Goal: Communication & Community: Answer question/provide support

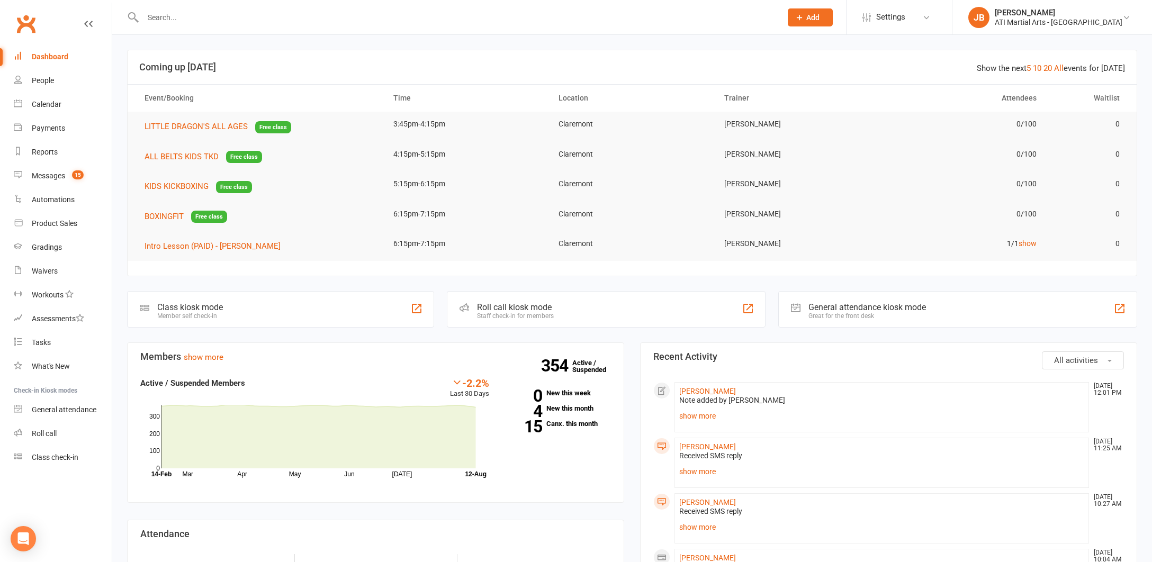
click at [162, 15] on input "text" at bounding box center [457, 17] width 634 height 15
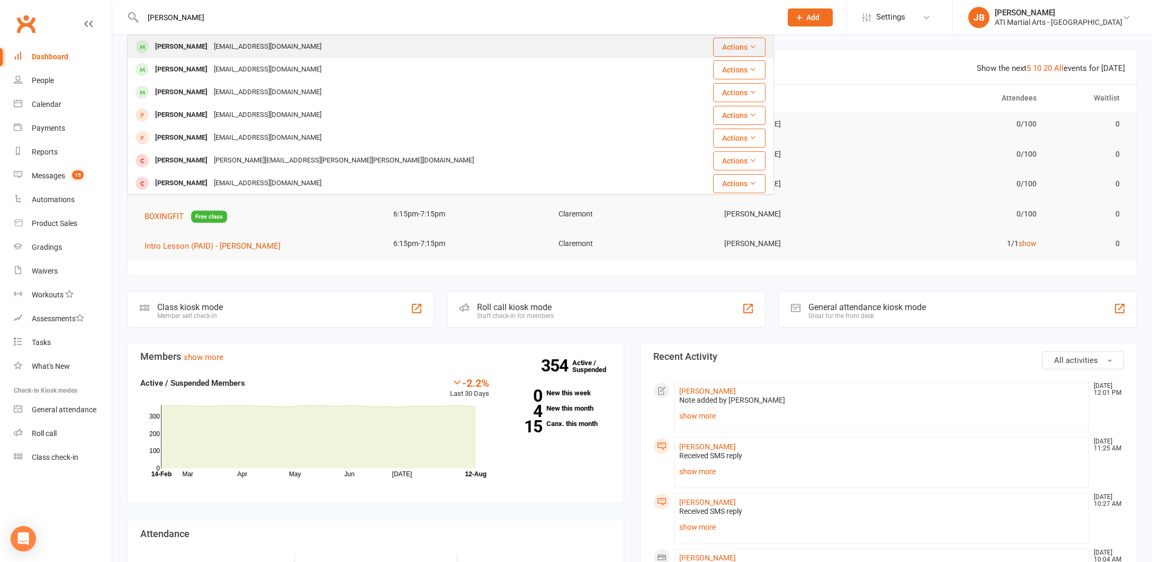
type input "Brian Torp"
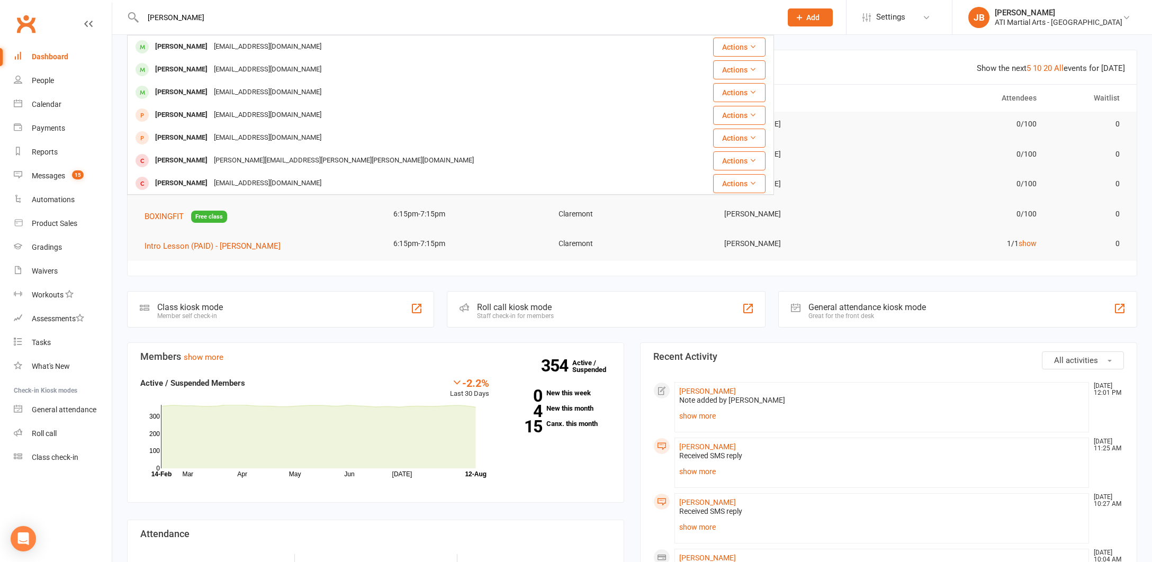
click at [173, 48] on div "[PERSON_NAME]" at bounding box center [181, 46] width 59 height 15
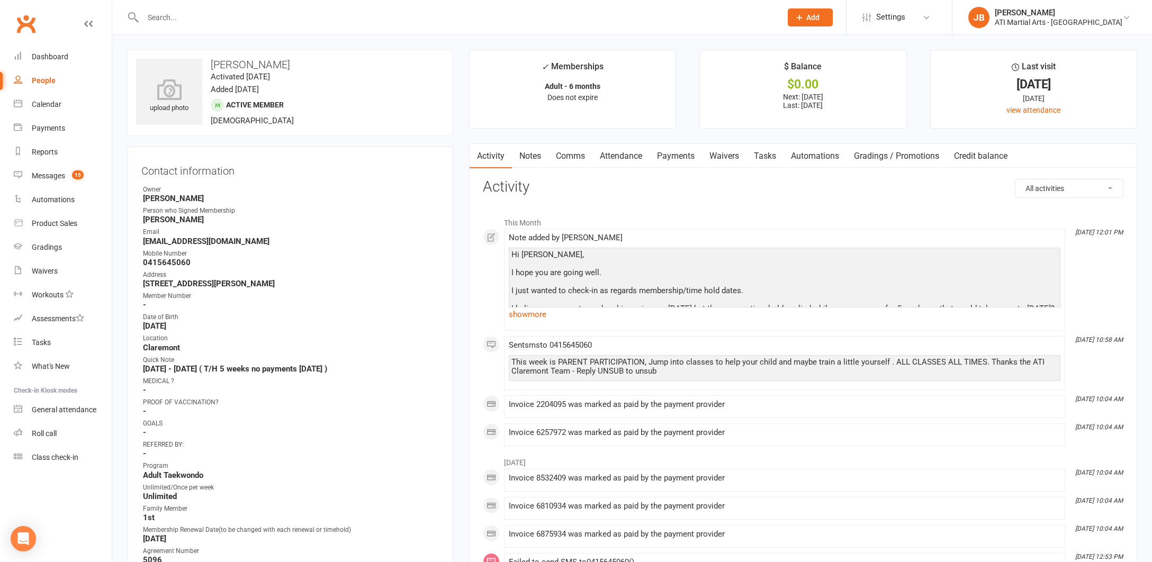
click at [165, 19] on input "text" at bounding box center [457, 17] width 634 height 15
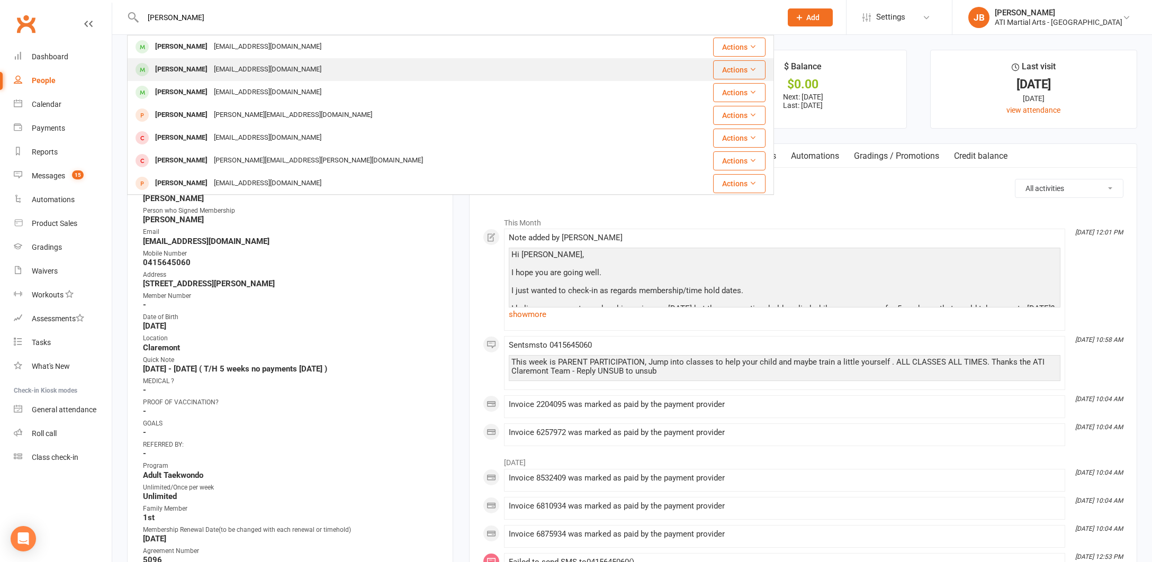
type input "Torpey"
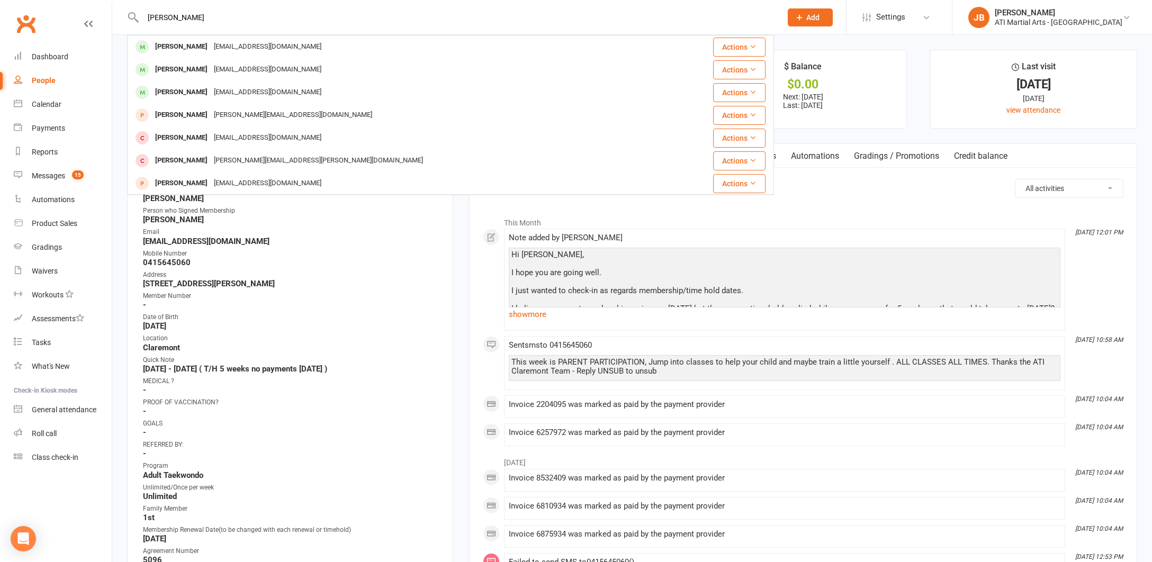
click at [178, 74] on div "Kate Torpey" at bounding box center [181, 69] width 59 height 15
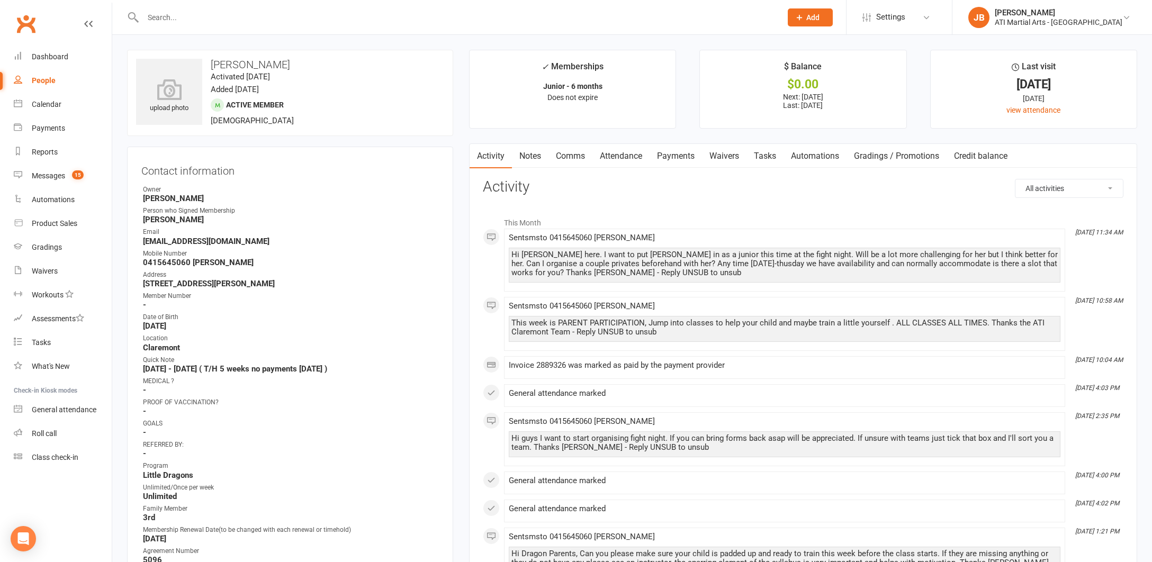
click at [161, 20] on input "text" at bounding box center [457, 17] width 634 height 15
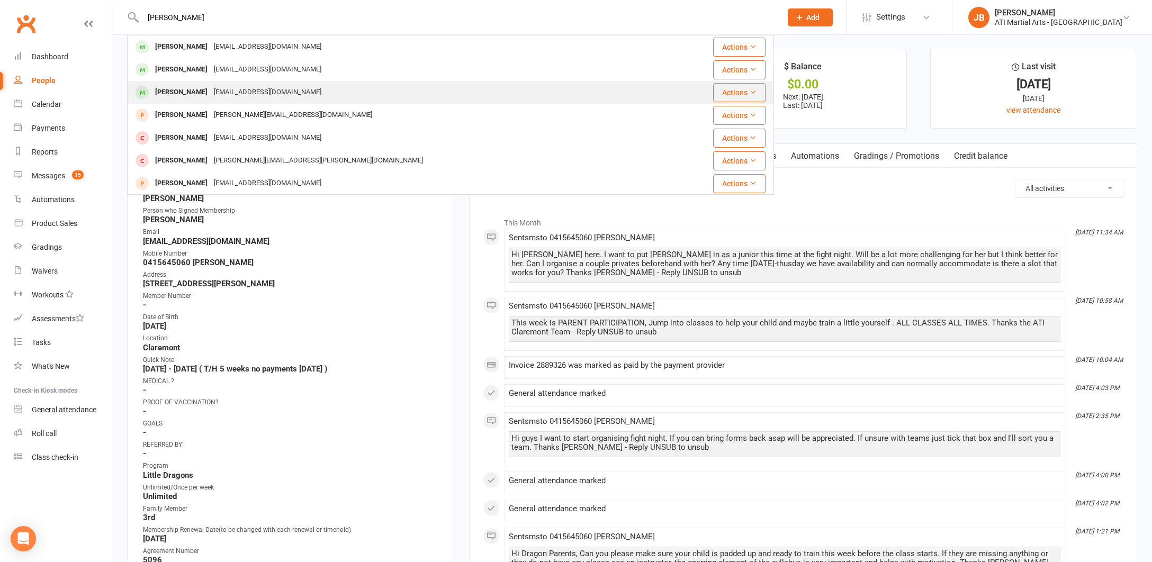
type input "Torpey"
click at [173, 95] on div "[PERSON_NAME]" at bounding box center [181, 92] width 59 height 15
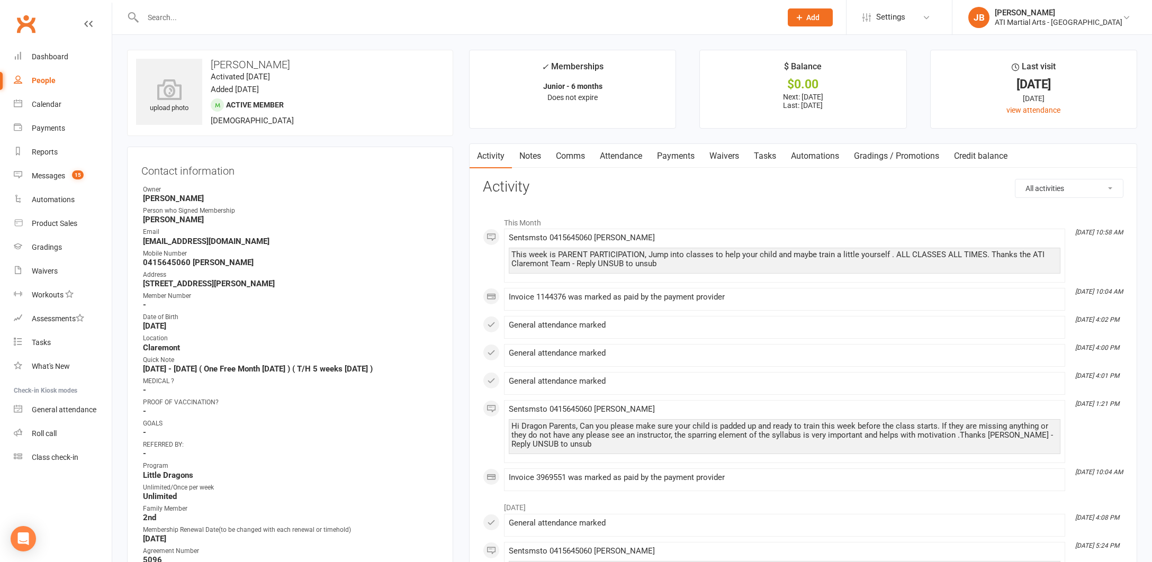
click at [571, 155] on link "Comms" at bounding box center [570, 156] width 44 height 24
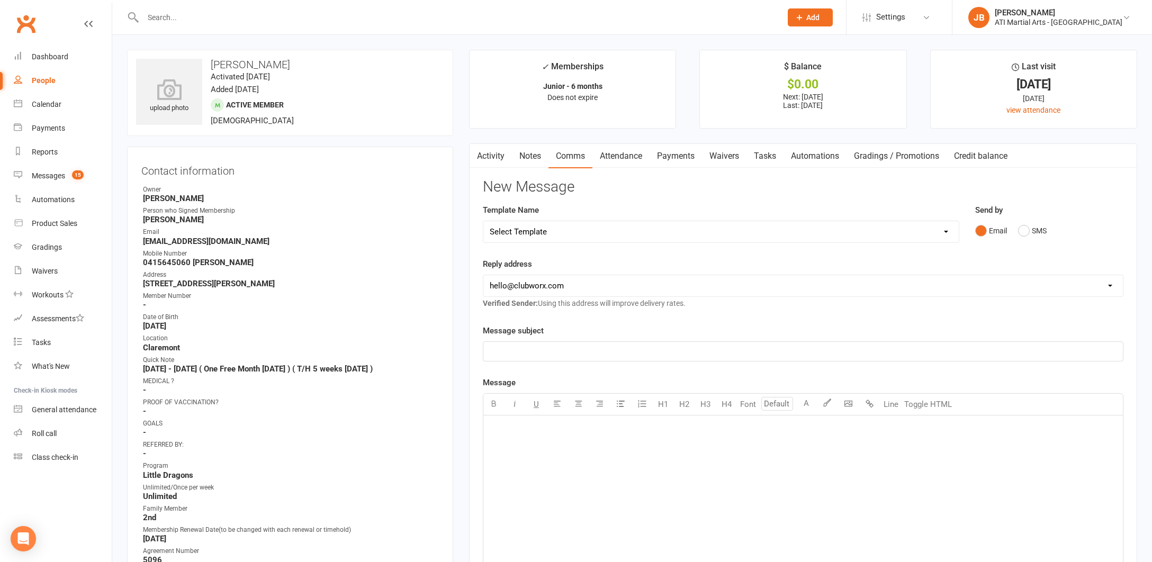
select select "1"
click at [522, 350] on p "﻿" at bounding box center [803, 351] width 627 height 13
click at [522, 442] on div "﻿" at bounding box center [802, 494] width 639 height 159
click at [527, 427] on p "Hi [PERSON_NAME]" at bounding box center [803, 428] width 627 height 13
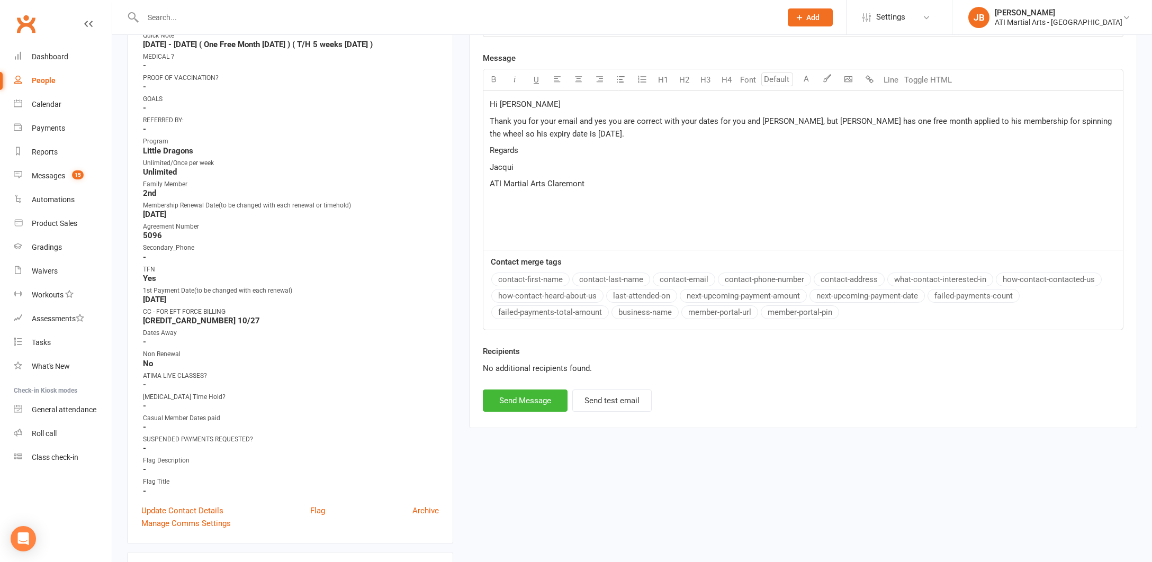
scroll to position [329, 0]
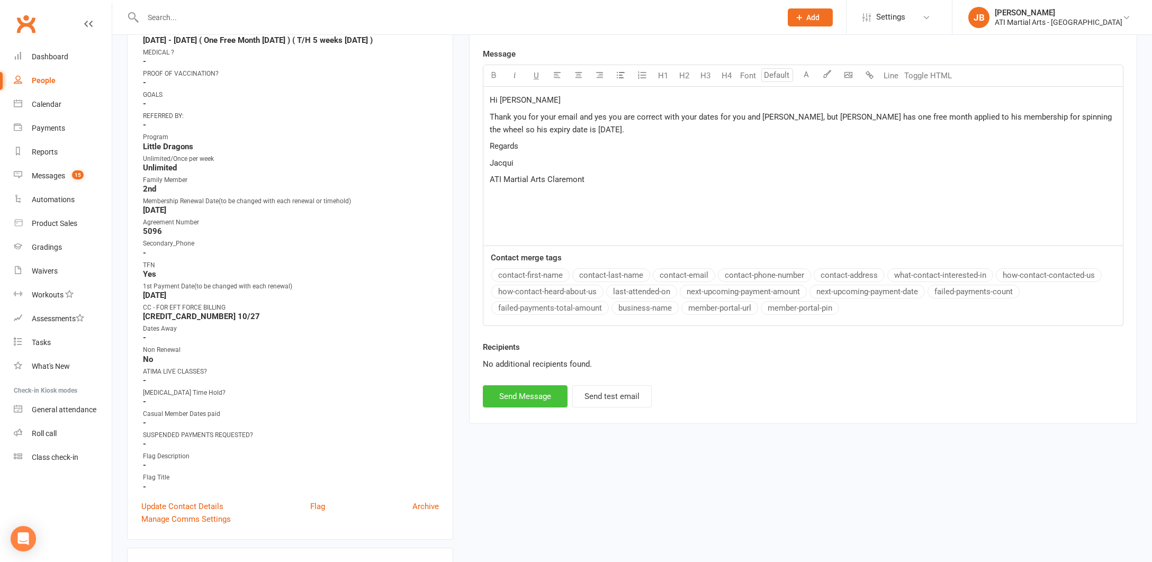
click at [526, 394] on button "Send Message" at bounding box center [525, 396] width 85 height 22
select select "0"
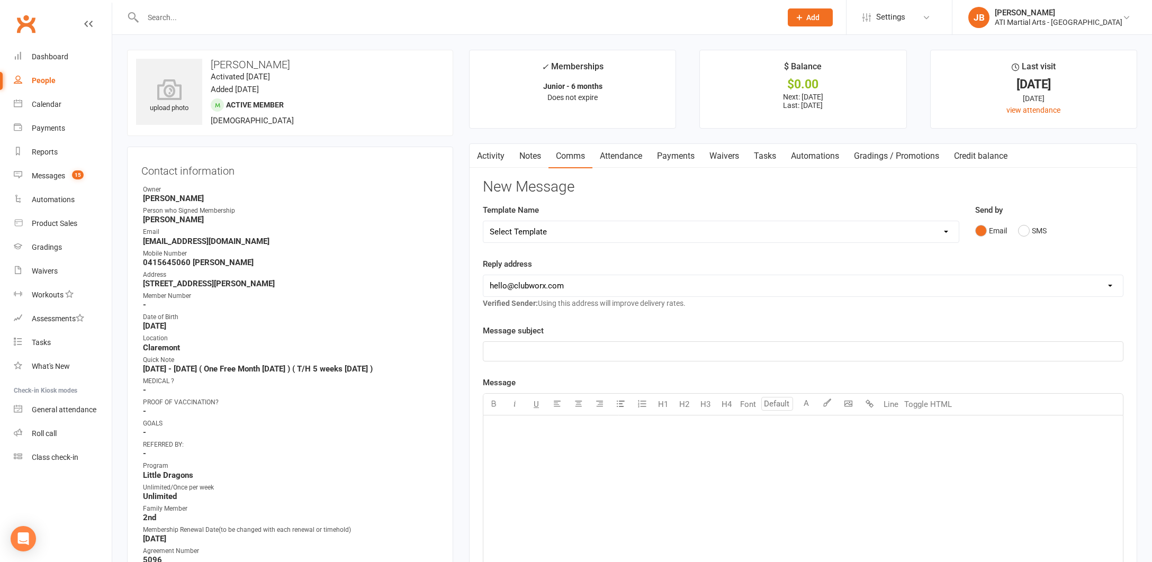
scroll to position [0, 0]
click at [526, 155] on link "Notes" at bounding box center [530, 156] width 37 height 24
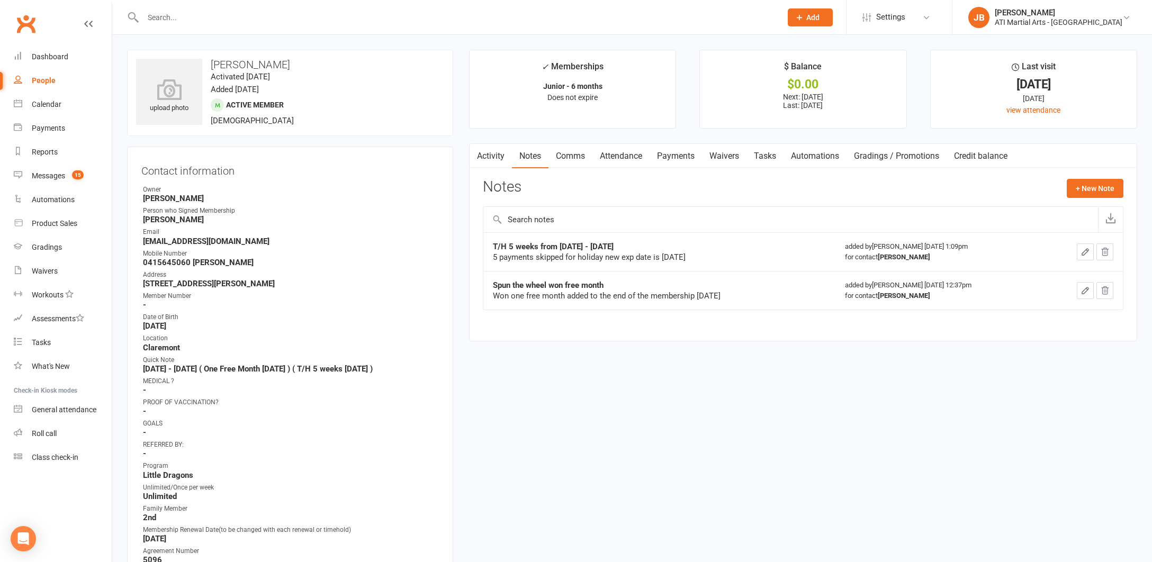
click at [490, 157] on link "Activity" at bounding box center [490, 156] width 42 height 24
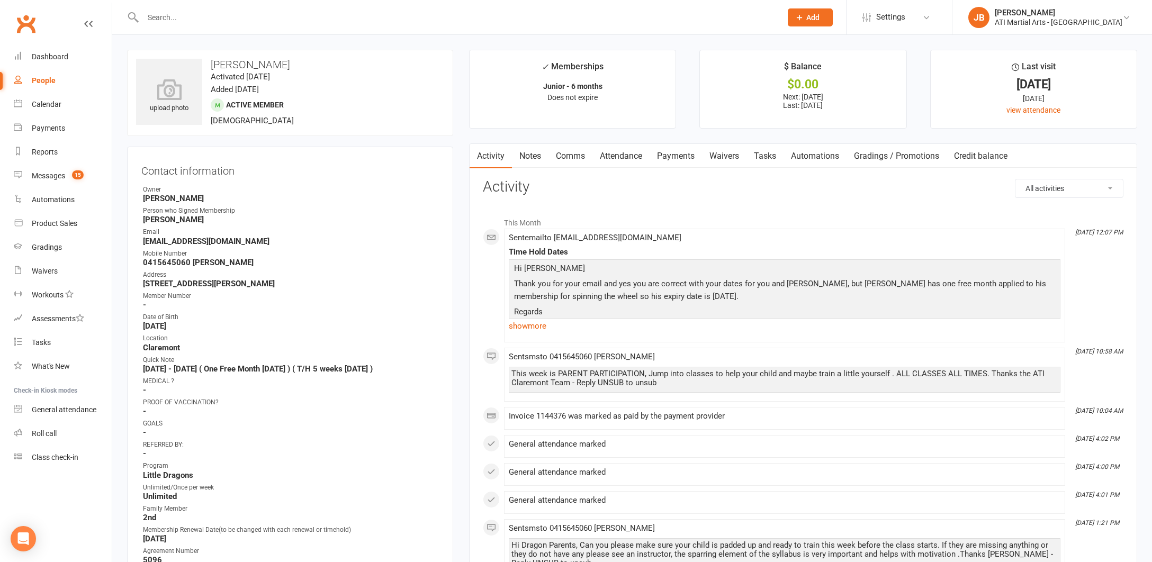
click at [23, 21] on link "Clubworx" at bounding box center [26, 24] width 26 height 26
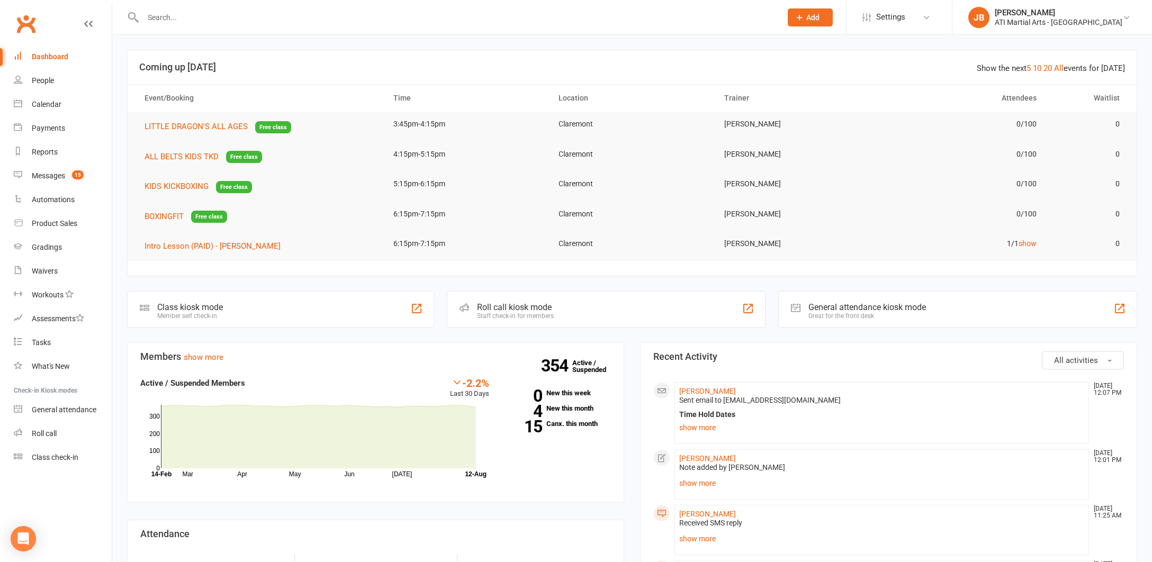
click at [42, 175] on div "Messages" at bounding box center [48, 175] width 33 height 8
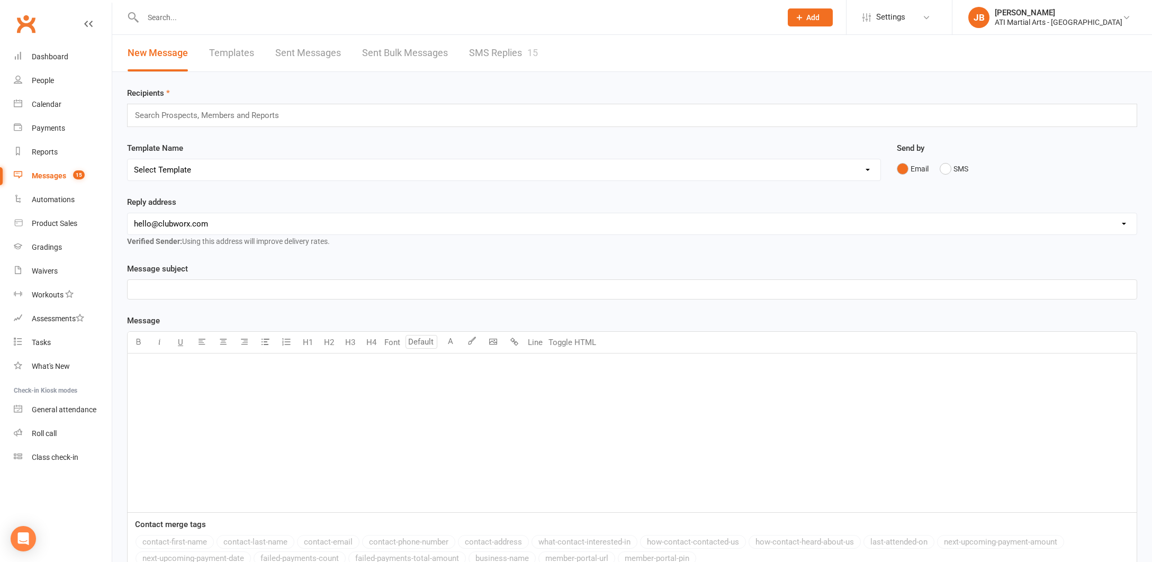
click at [479, 52] on link "SMS Replies 15" at bounding box center [503, 53] width 69 height 37
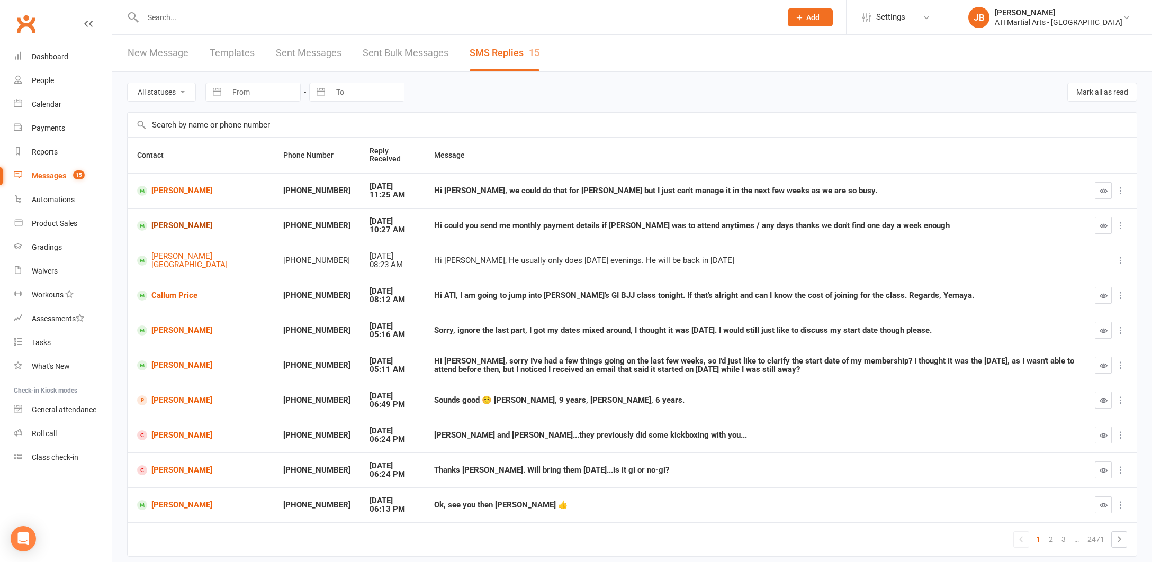
click at [160, 226] on link "[PERSON_NAME]" at bounding box center [200, 226] width 127 height 10
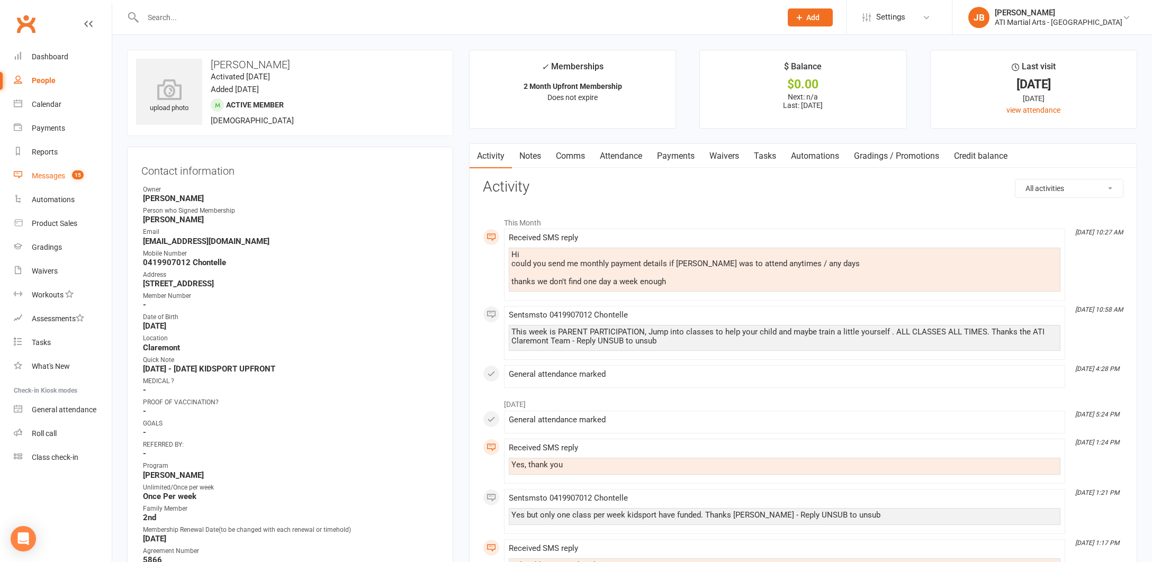
click at [48, 178] on div "Messages" at bounding box center [48, 175] width 33 height 8
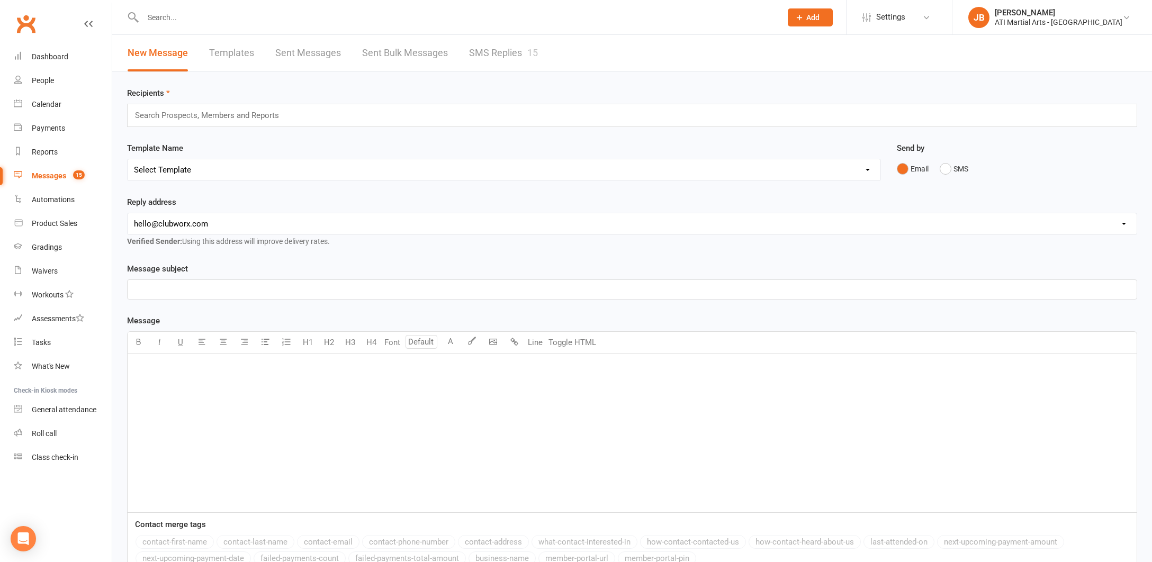
click at [497, 51] on link "SMS Replies 15" at bounding box center [503, 53] width 69 height 37
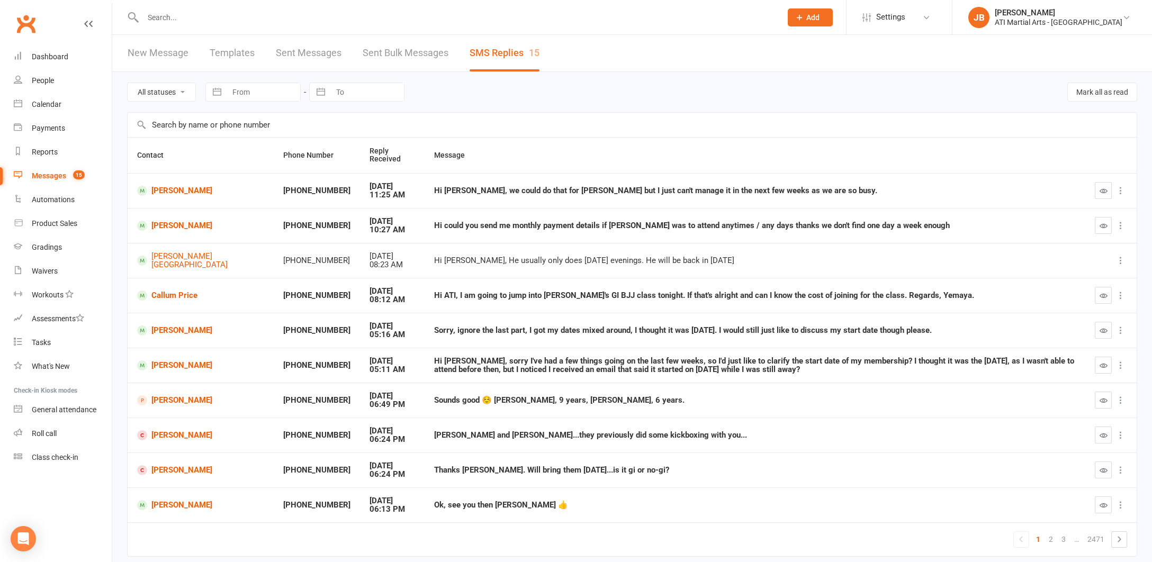
click at [28, 26] on link "Clubworx" at bounding box center [26, 24] width 26 height 26
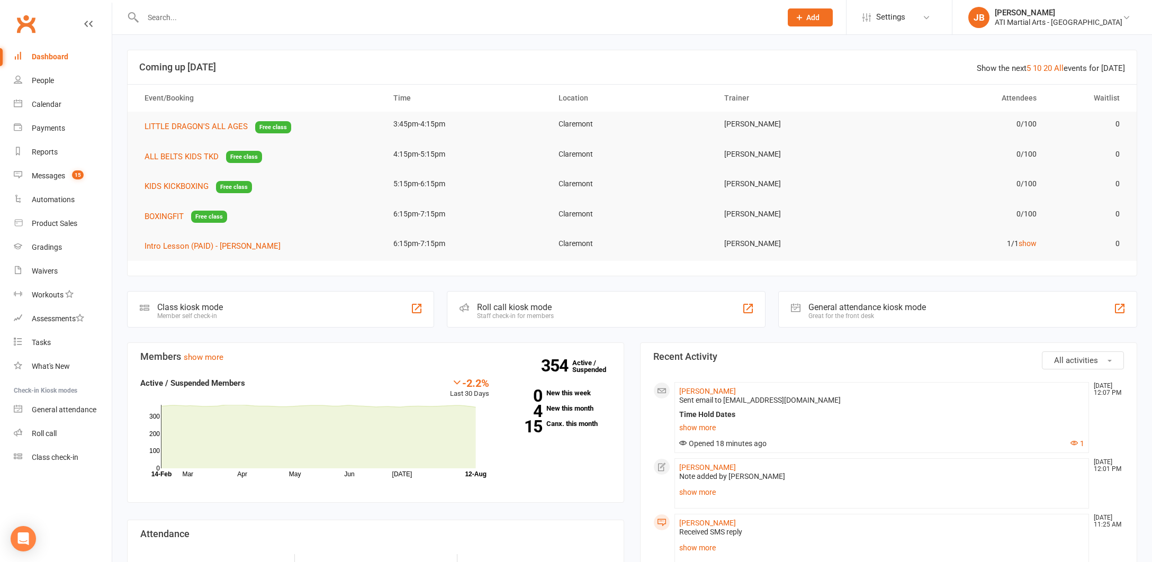
click at [28, 24] on link "Clubworx" at bounding box center [26, 24] width 26 height 26
click at [51, 176] on div "Messages" at bounding box center [48, 175] width 33 height 8
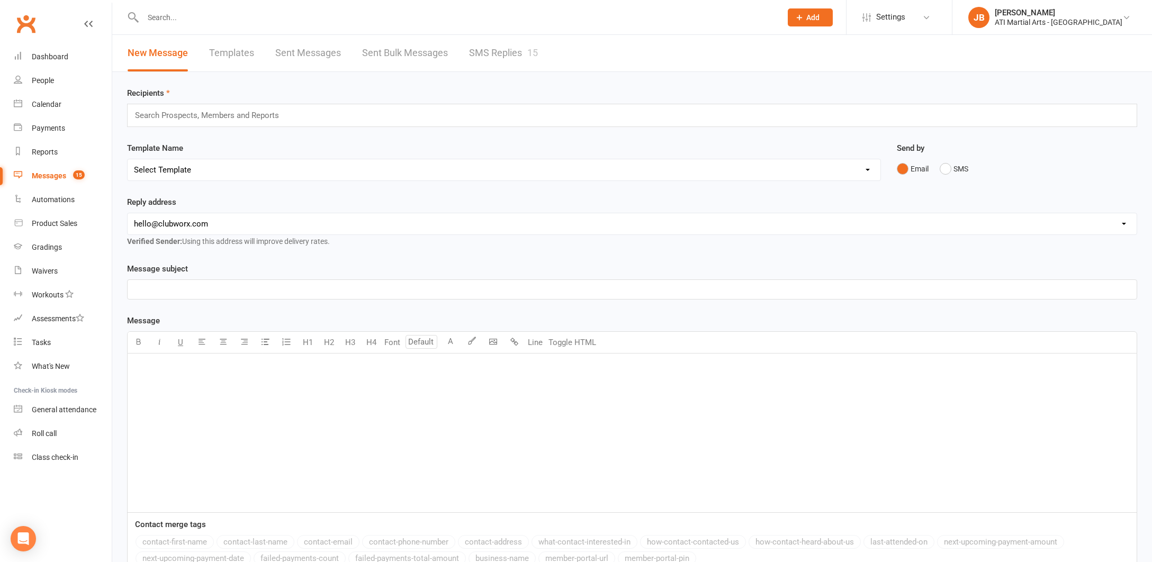
click at [490, 52] on link "SMS Replies 15" at bounding box center [503, 53] width 69 height 37
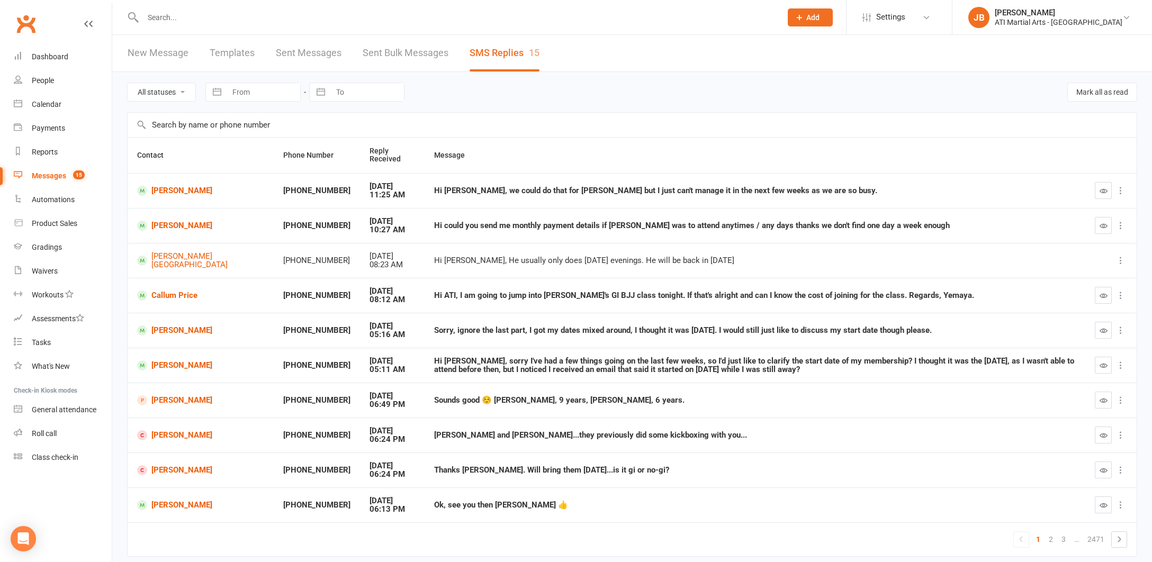
click at [29, 22] on link "Clubworx" at bounding box center [26, 24] width 26 height 26
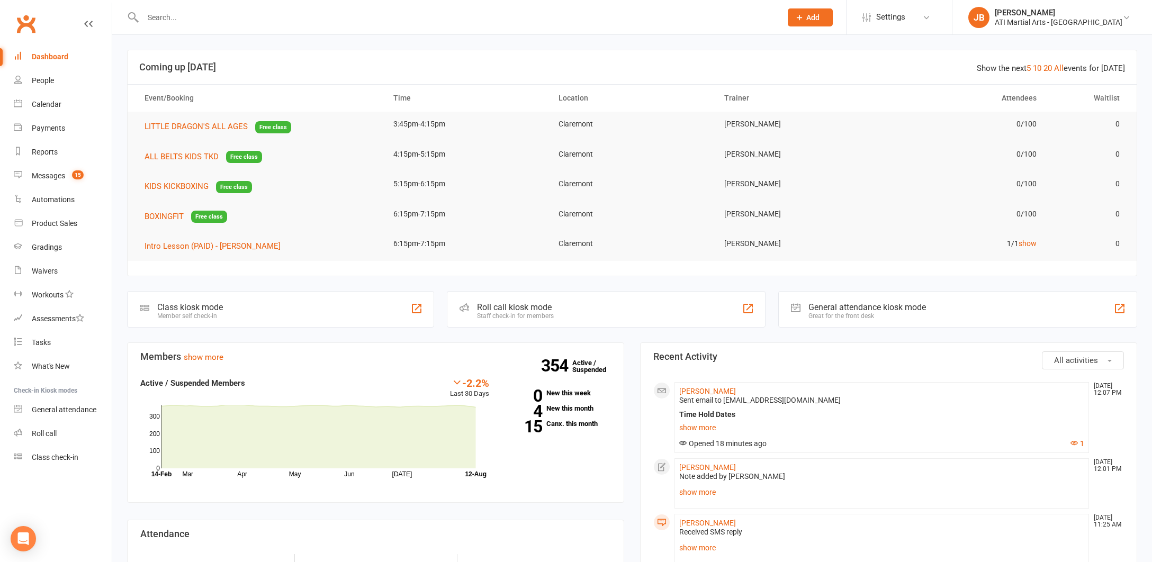
click at [25, 23] on link "Clubworx" at bounding box center [26, 24] width 26 height 26
click at [1128, 16] on icon at bounding box center [1126, 17] width 8 height 8
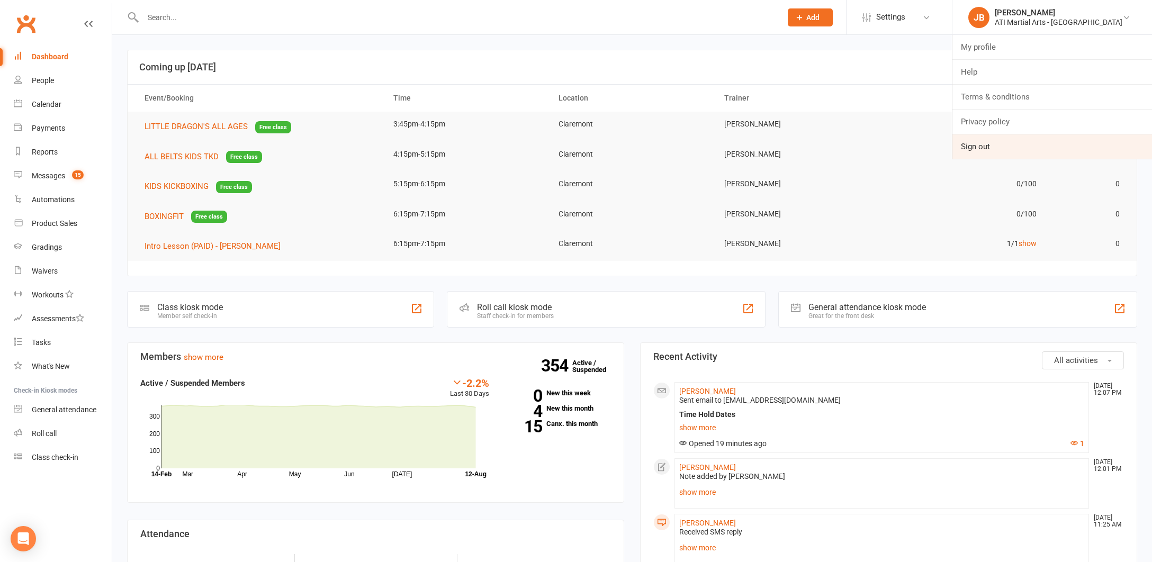
click at [1037, 147] on link "Sign out" at bounding box center [1052, 146] width 200 height 24
